Goal: Information Seeking & Learning: Learn about a topic

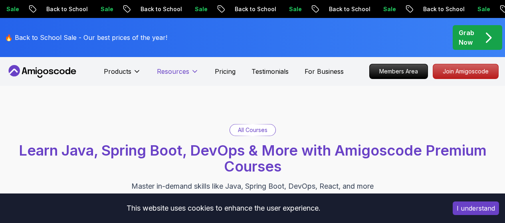
click at [171, 71] on p "Resources" at bounding box center [173, 72] width 32 height 10
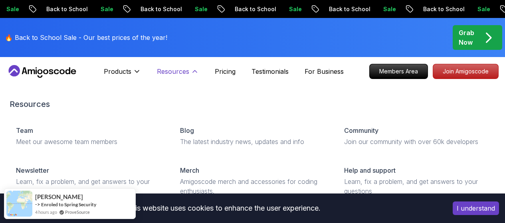
click at [184, 72] on p "Resources" at bounding box center [173, 72] width 32 height 10
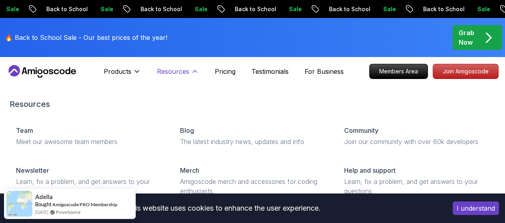
click at [191, 69] on icon at bounding box center [195, 71] width 8 height 8
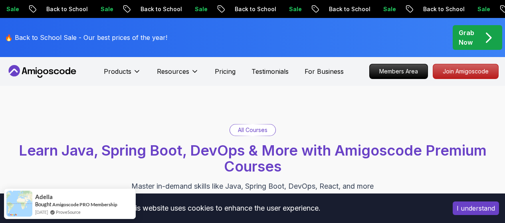
click at [243, 128] on p "All Courses" at bounding box center [253, 130] width 30 height 8
click at [252, 130] on p "All Courses" at bounding box center [253, 130] width 30 height 8
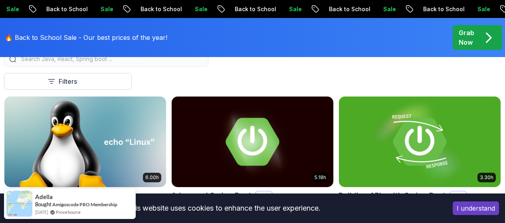
scroll to position [199, 0]
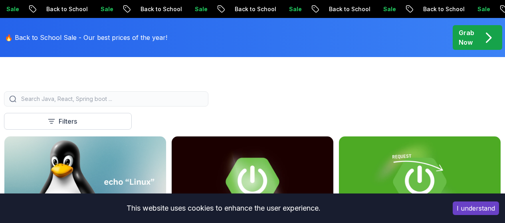
click at [183, 103] on input "search" at bounding box center [112, 99] width 184 height 8
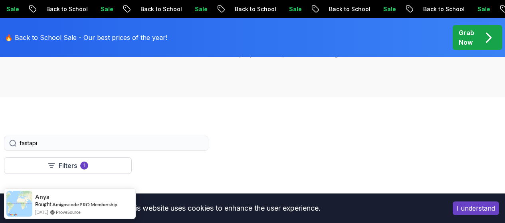
scroll to position [199, 0]
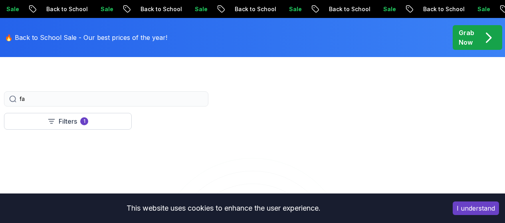
type input "f"
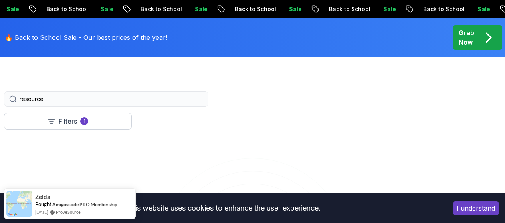
type input "resource"
